Goal: Check status: Check status

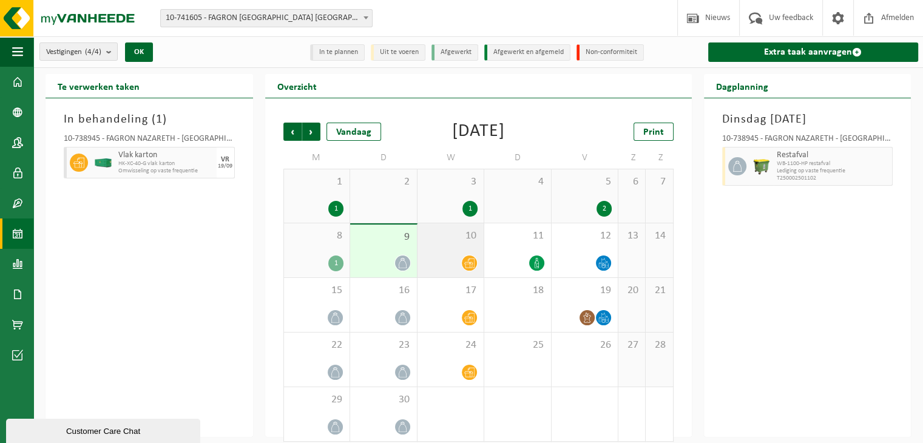
click at [441, 240] on span "10" at bounding box center [451, 235] width 55 height 13
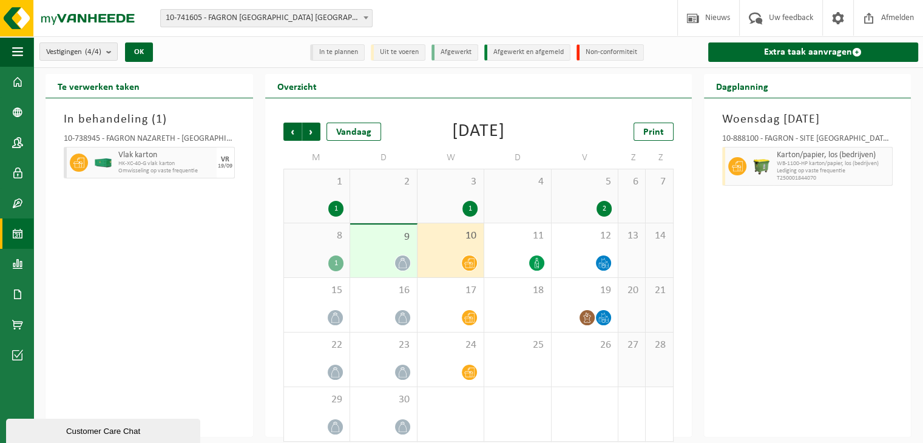
click at [391, 256] on div at bounding box center [383, 263] width 55 height 16
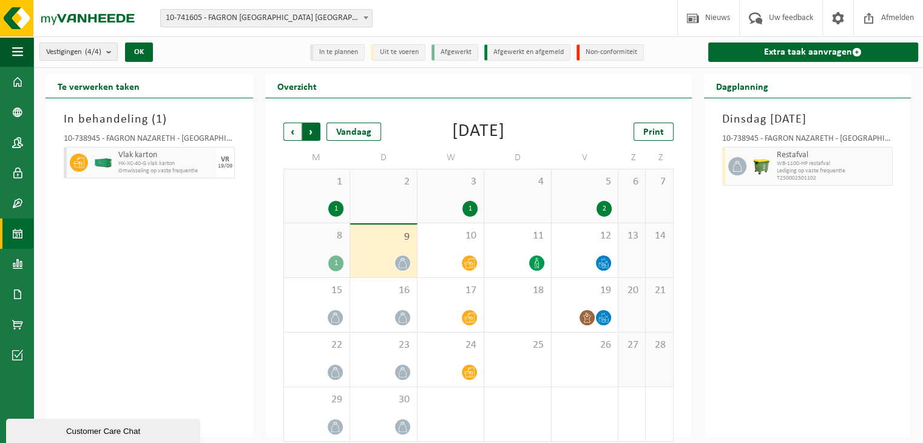
click at [294, 127] on span "Vorige" at bounding box center [292, 132] width 18 height 18
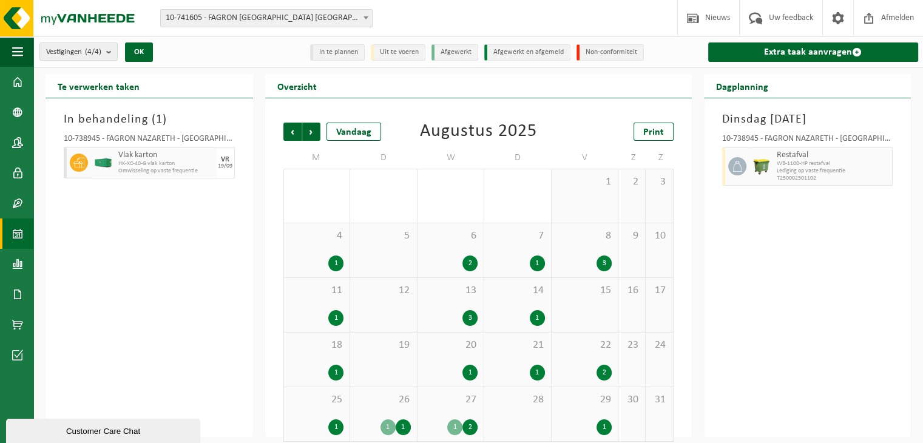
click at [398, 410] on div "26 1 1" at bounding box center [383, 414] width 67 height 54
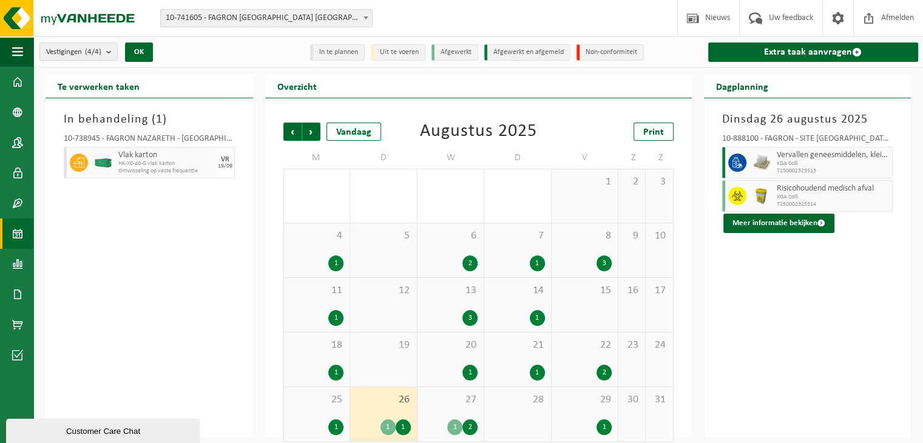
click at [587, 418] on div "29 1" at bounding box center [585, 414] width 67 height 54
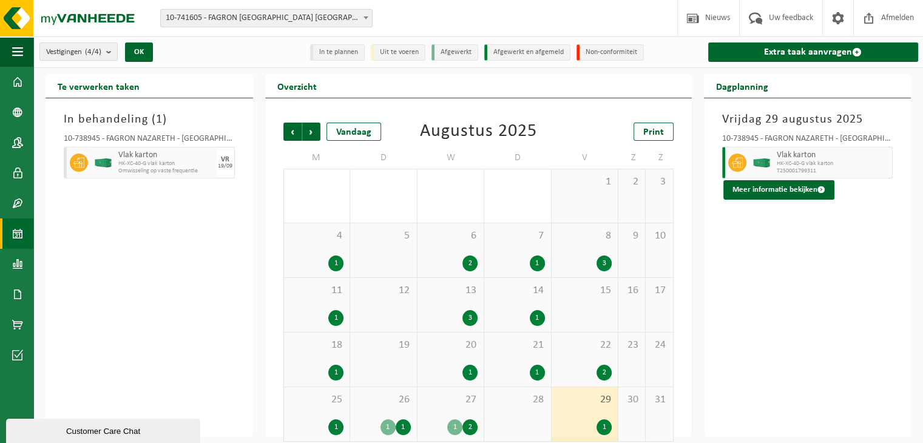
click at [456, 416] on div "27 1 2" at bounding box center [451, 414] width 67 height 54
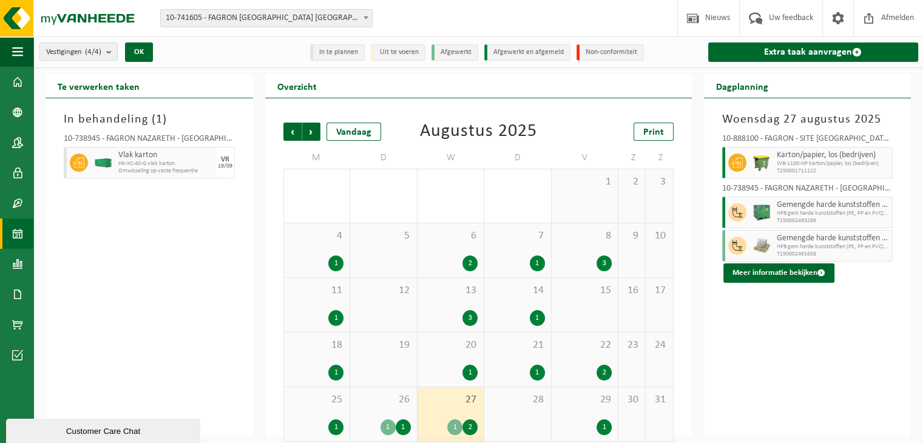
click at [541, 373] on div "1" at bounding box center [537, 373] width 15 height 16
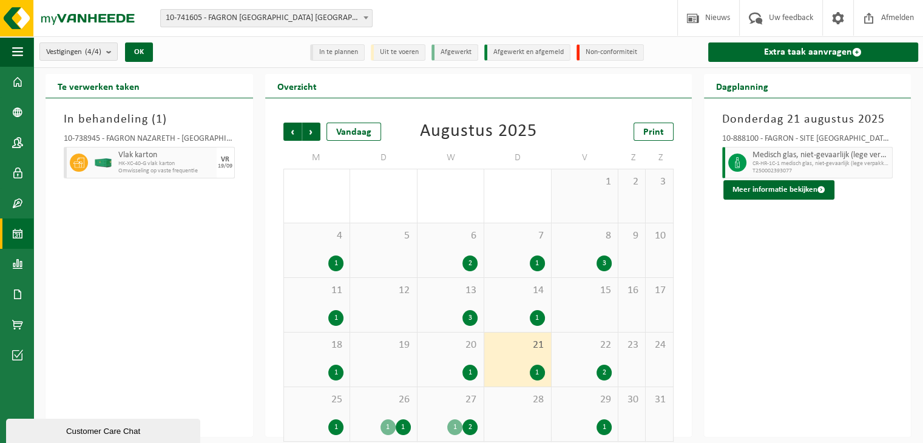
click at [584, 367] on div "2" at bounding box center [585, 373] width 55 height 16
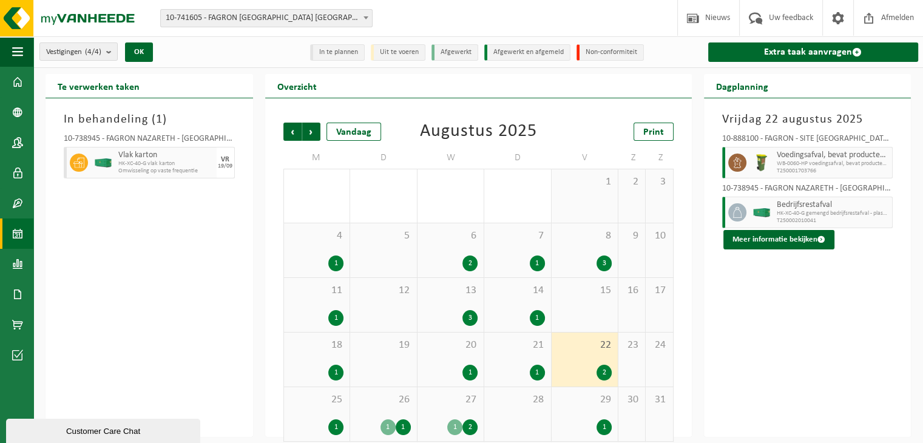
scroll to position [10, 0]
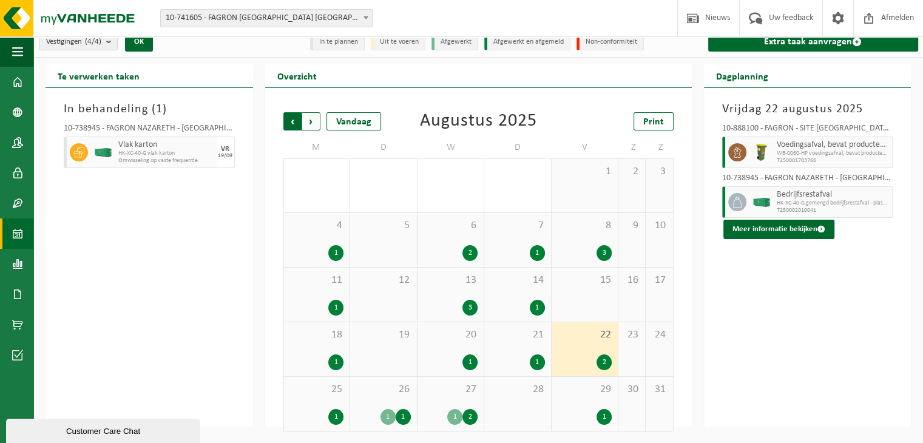
click at [308, 117] on span "Volgende" at bounding box center [311, 121] width 18 height 18
